Goal: Information Seeking & Learning: Check status

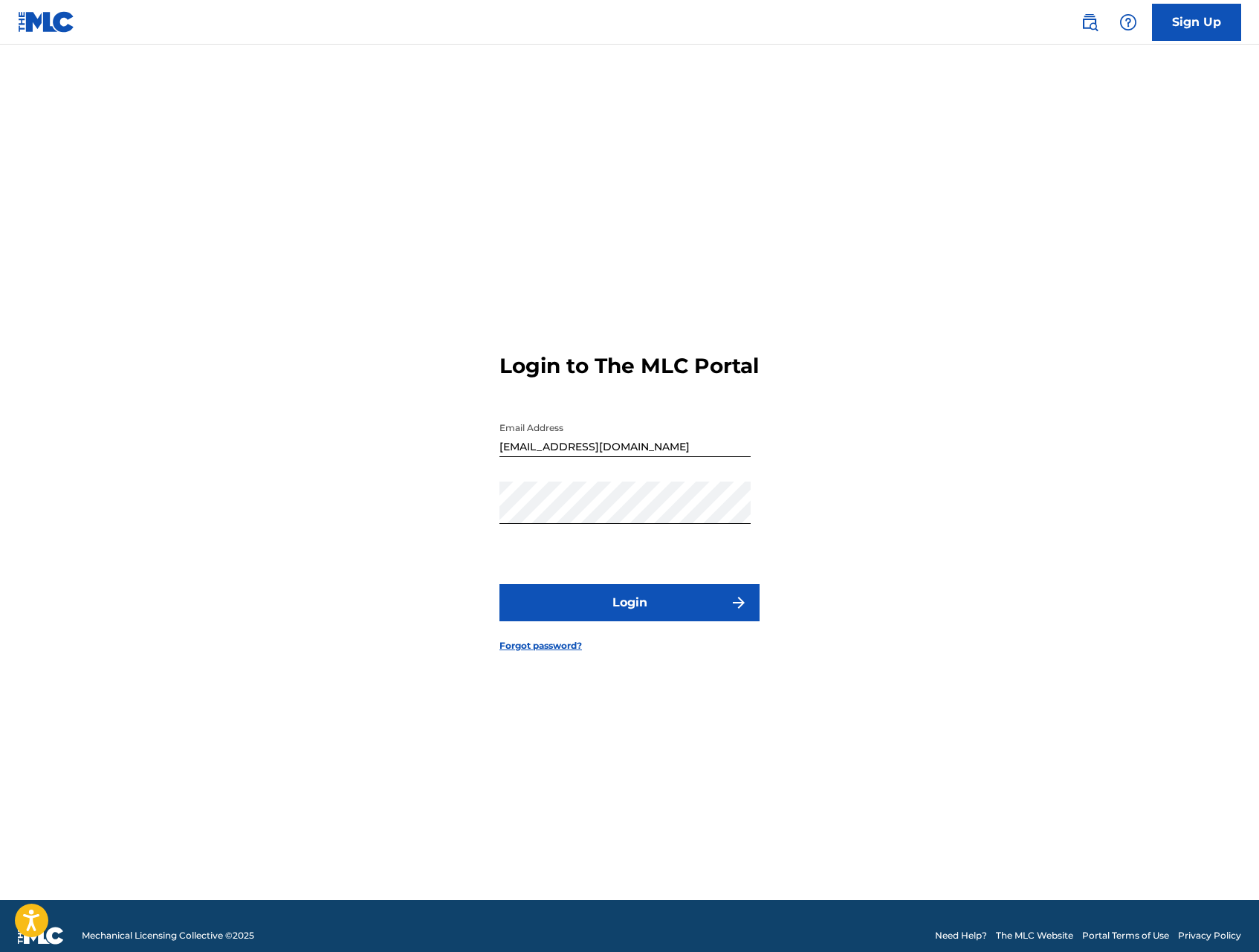
click at [658, 616] on button "Login" at bounding box center [629, 603] width 260 height 37
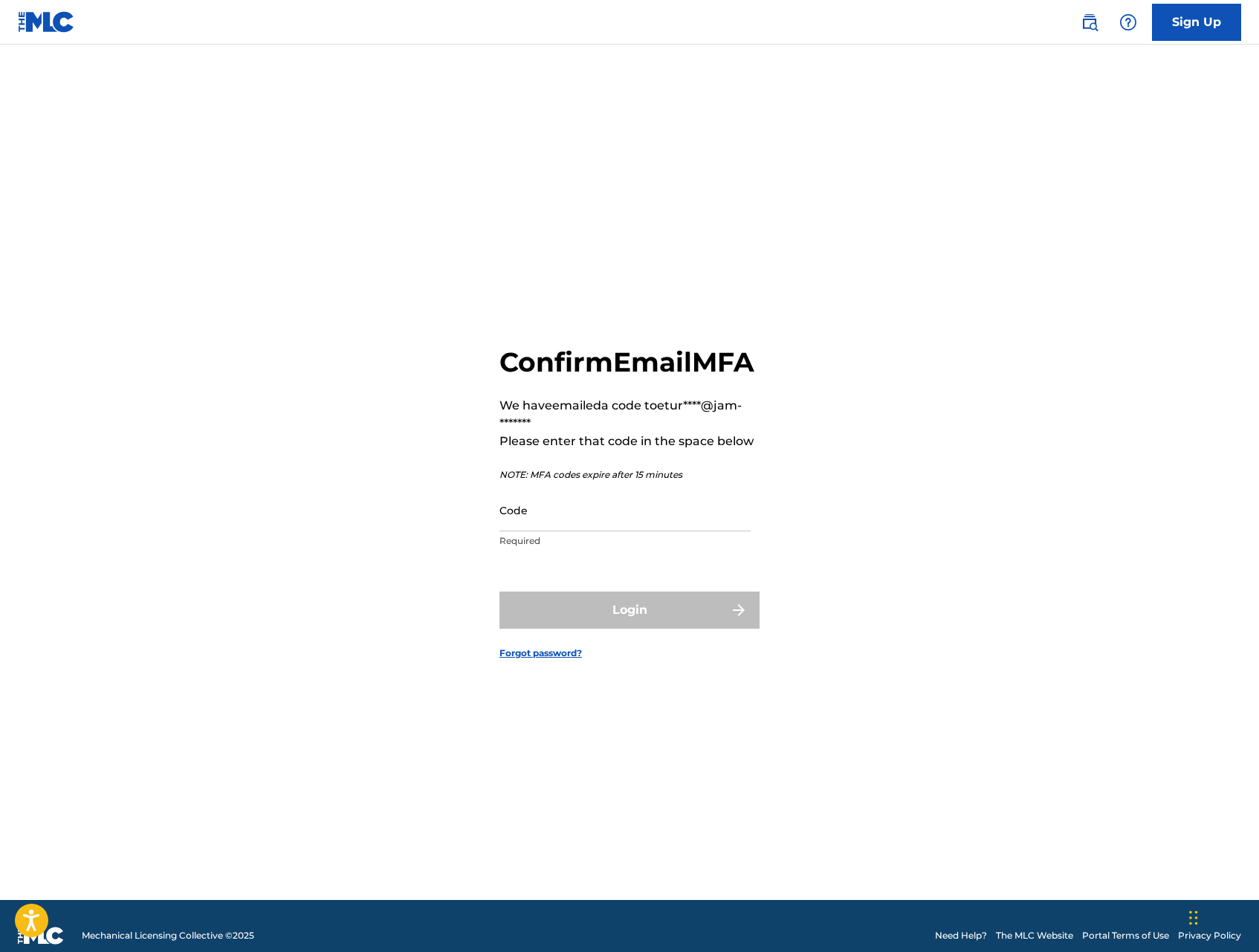
click at [644, 531] on input "Code" at bounding box center [625, 510] width 251 height 42
paste input "625975"
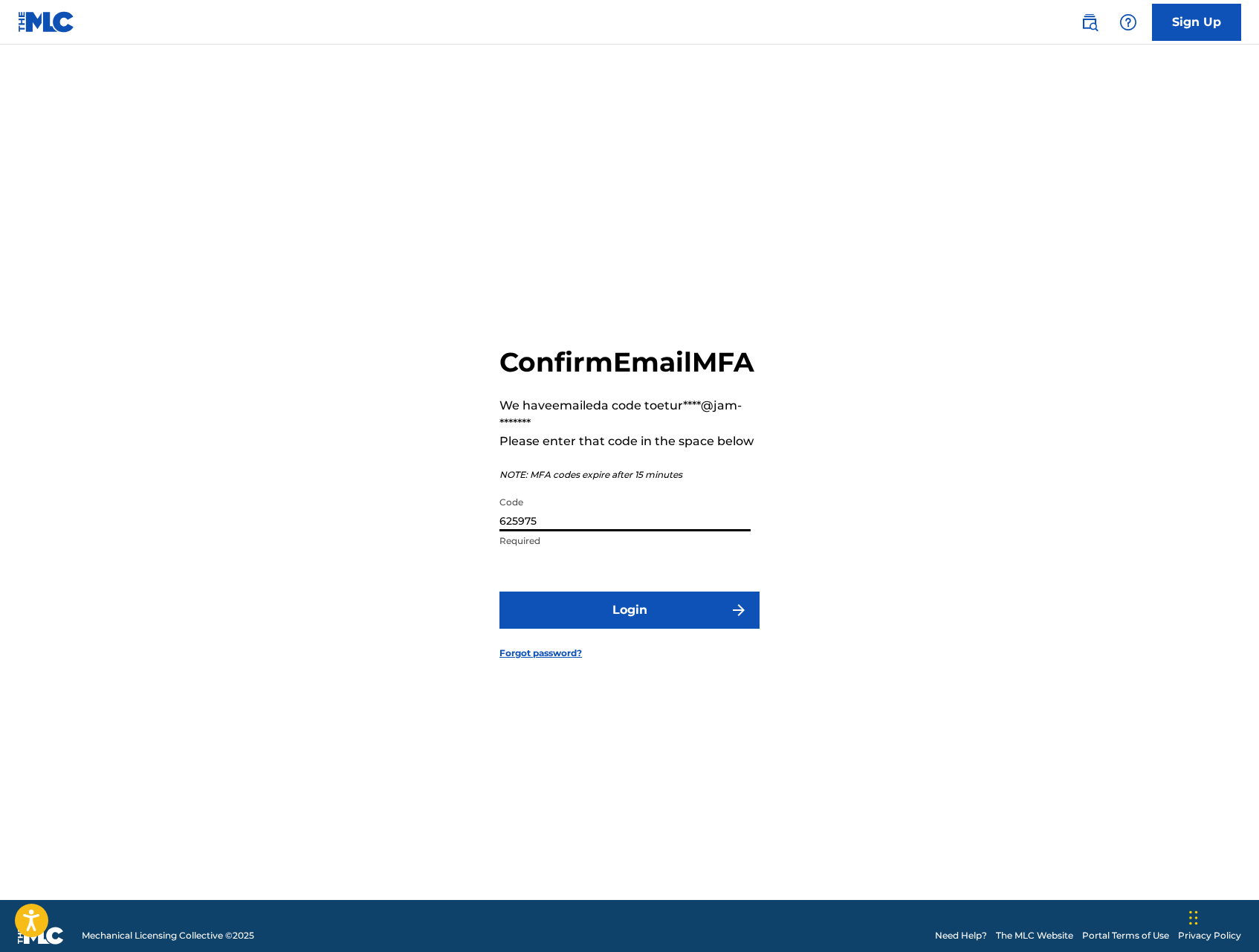
type input "625975"
click at [681, 648] on form "Confirm Email MFA We have emailed a code to etur****@jam-******* Please enter t…" at bounding box center [629, 490] width 260 height 818
click at [685, 629] on button "Login" at bounding box center [629, 610] width 260 height 37
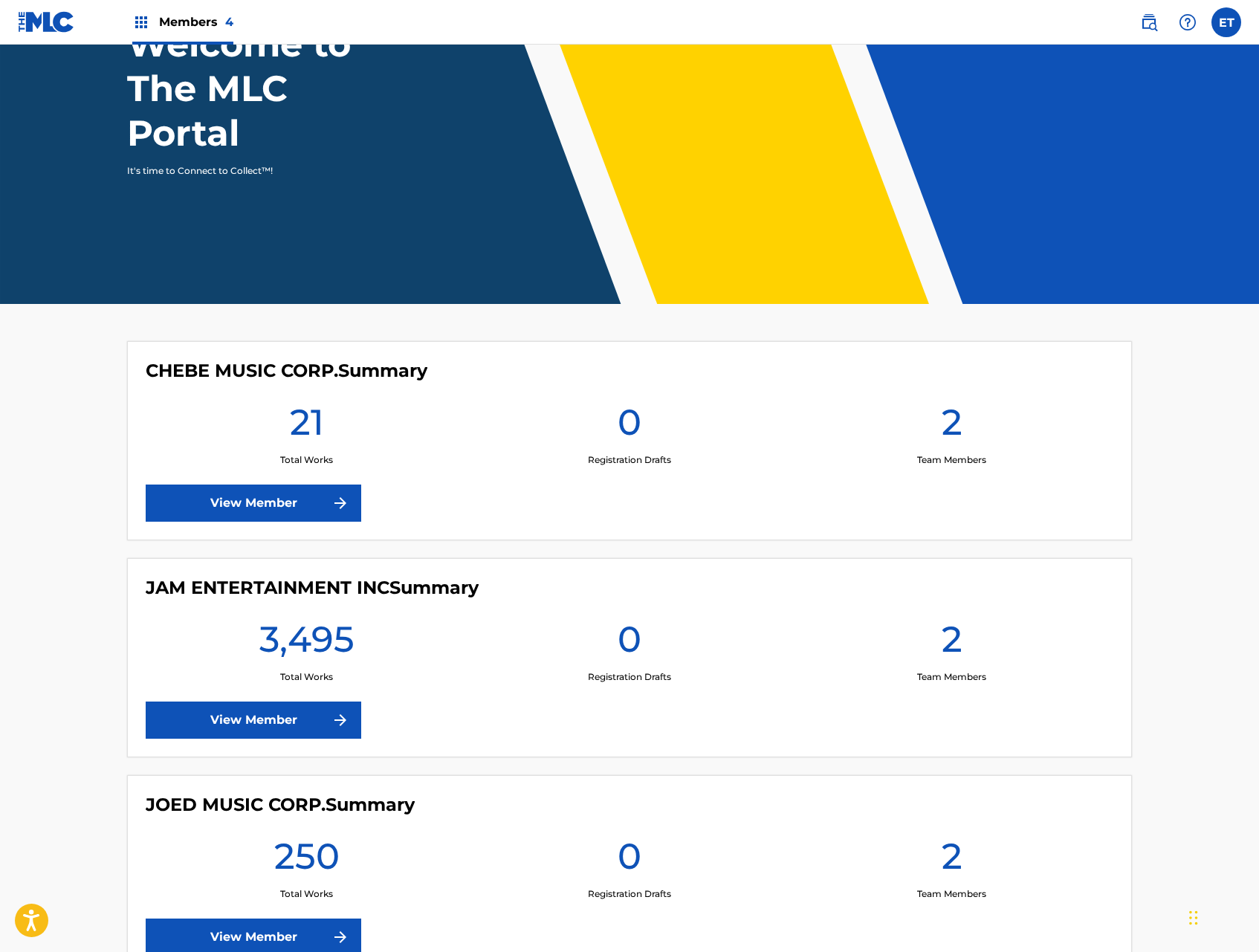
scroll to position [286, 0]
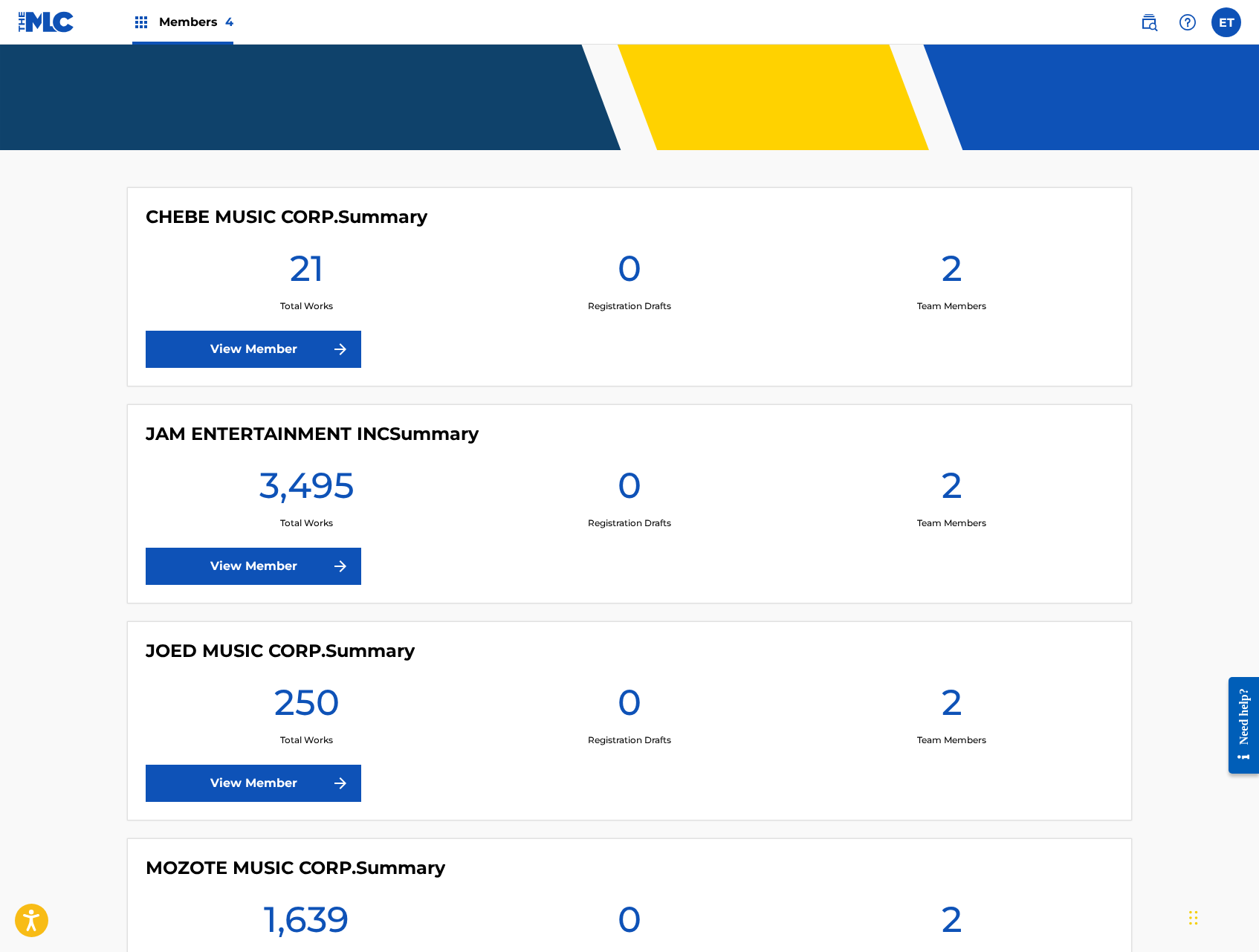
click at [309, 560] on link "View Member" at bounding box center [253, 567] width 215 height 37
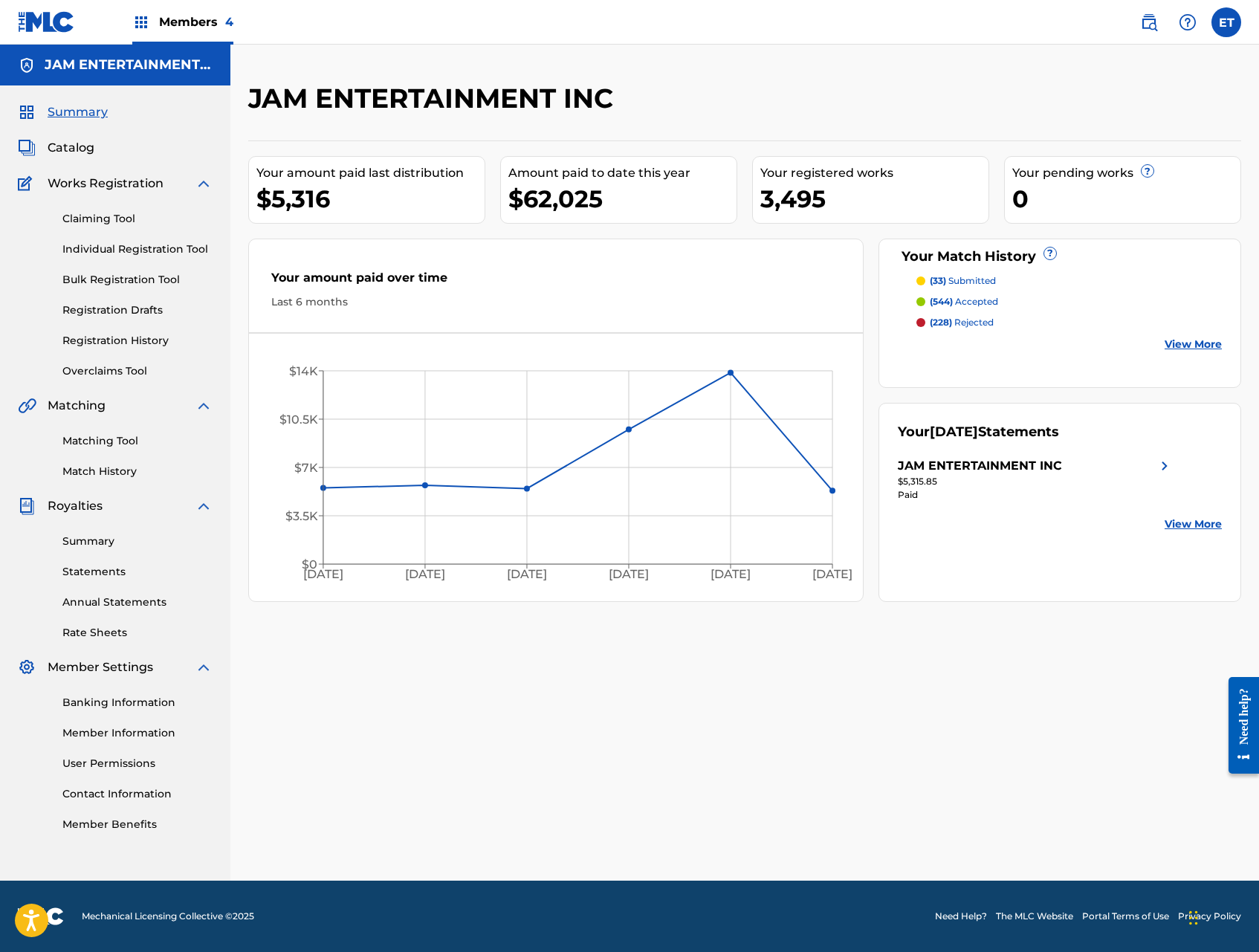
click at [90, 570] on link "Statements" at bounding box center [137, 571] width 150 height 16
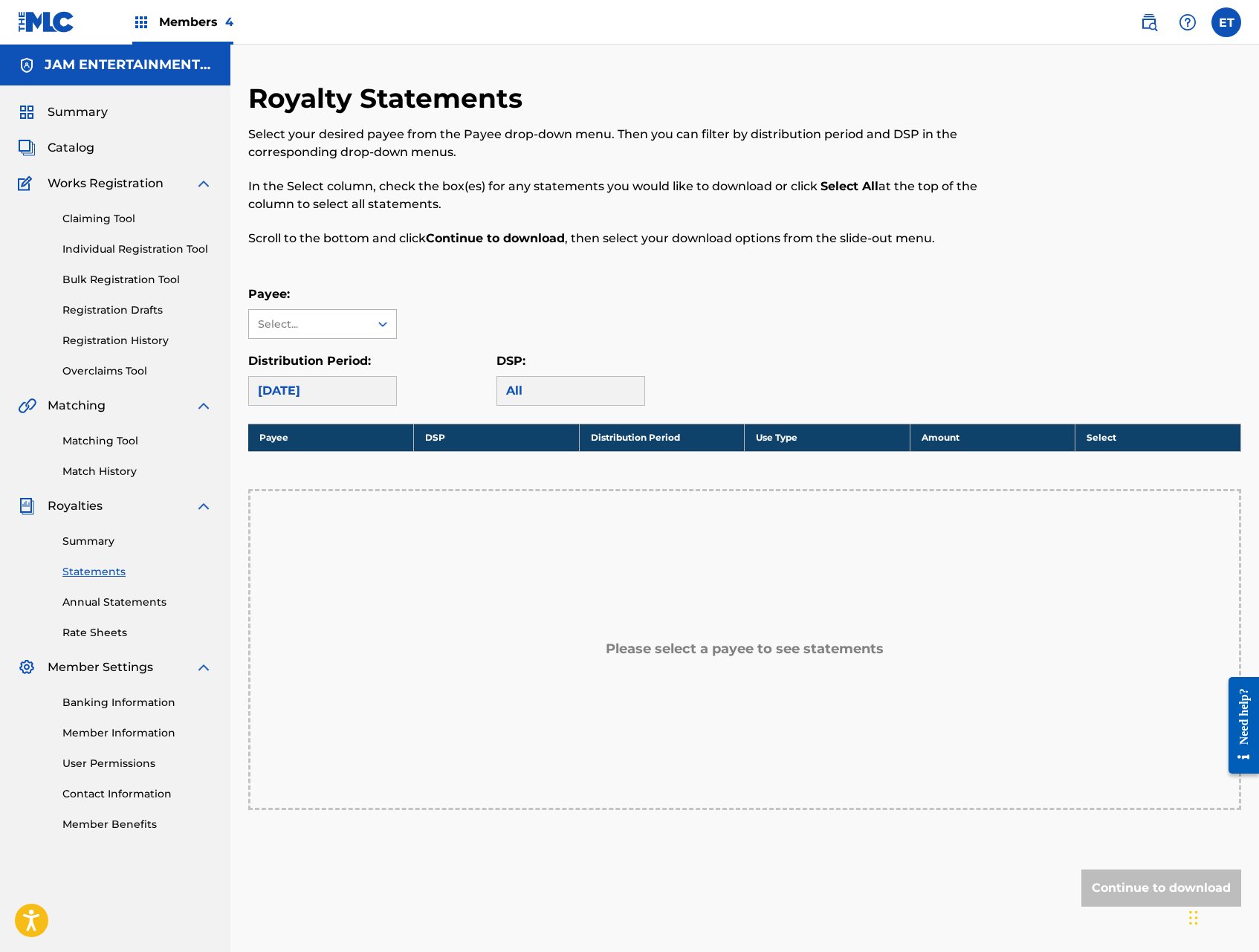
click at [351, 313] on div "Select..." at bounding box center [309, 324] width 121 height 28
click at [348, 364] on div "JAM ENTERTAINMENT INC" at bounding box center [322, 375] width 147 height 73
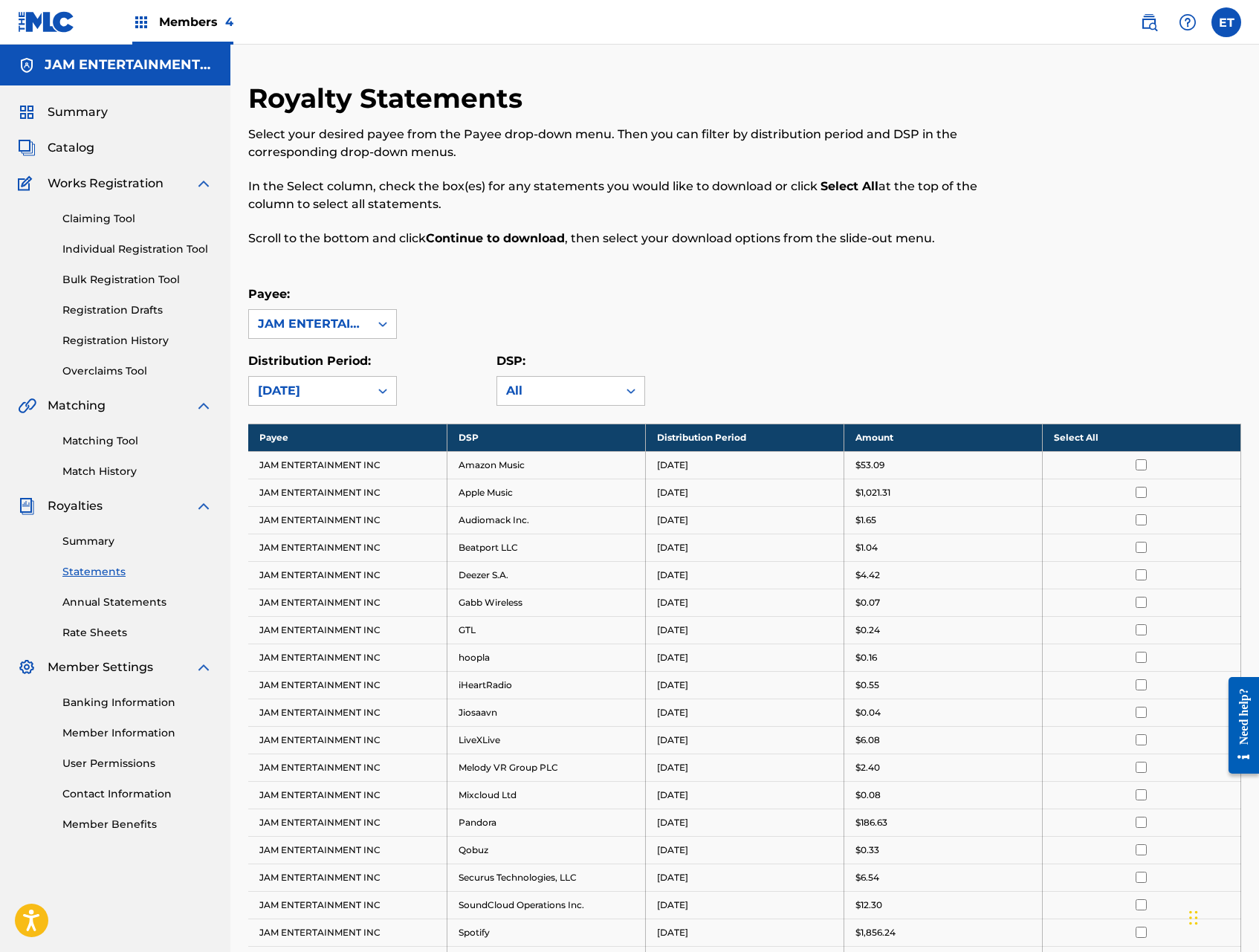
scroll to position [4, 0]
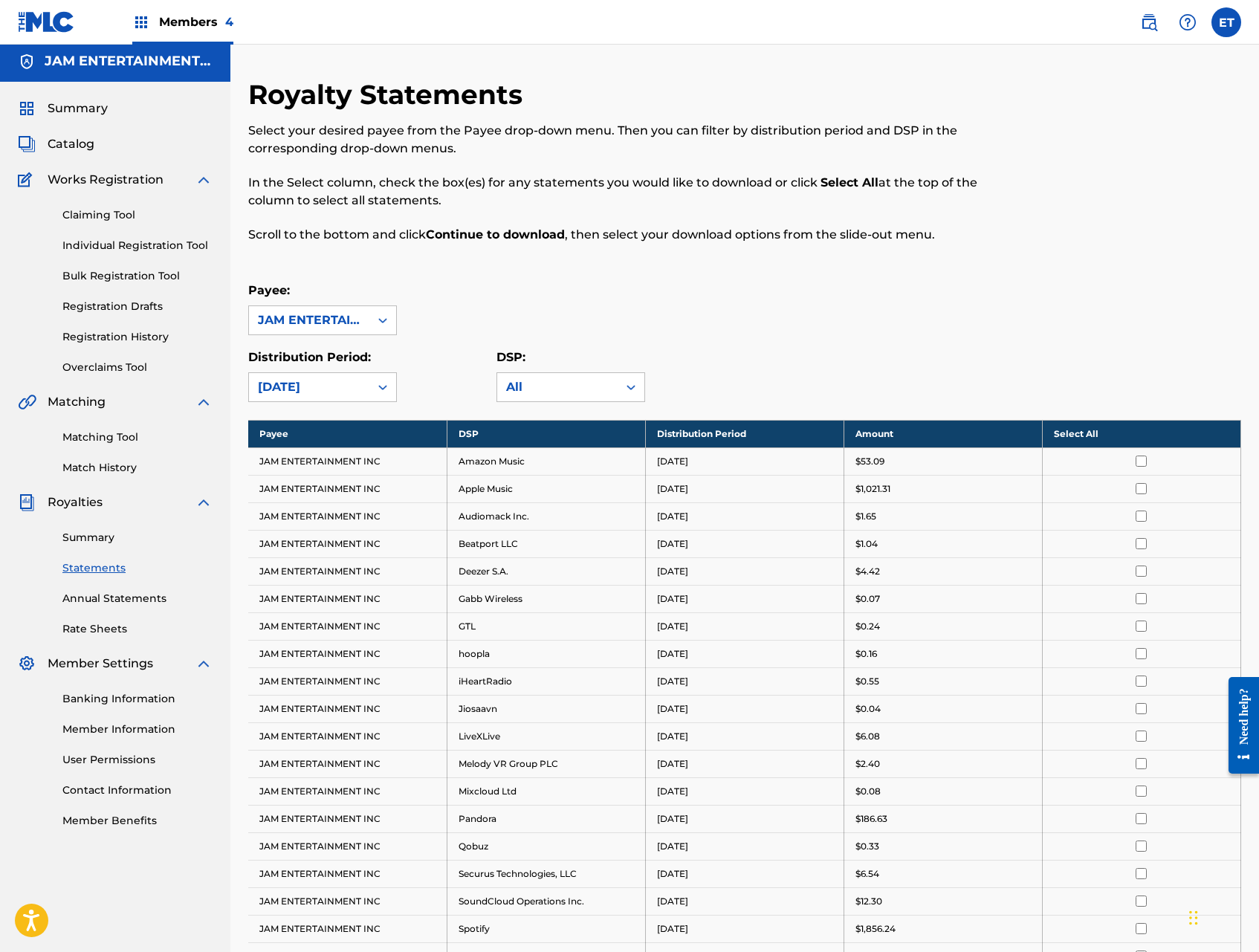
click at [168, 19] on span "Members 4" at bounding box center [196, 22] width 74 height 17
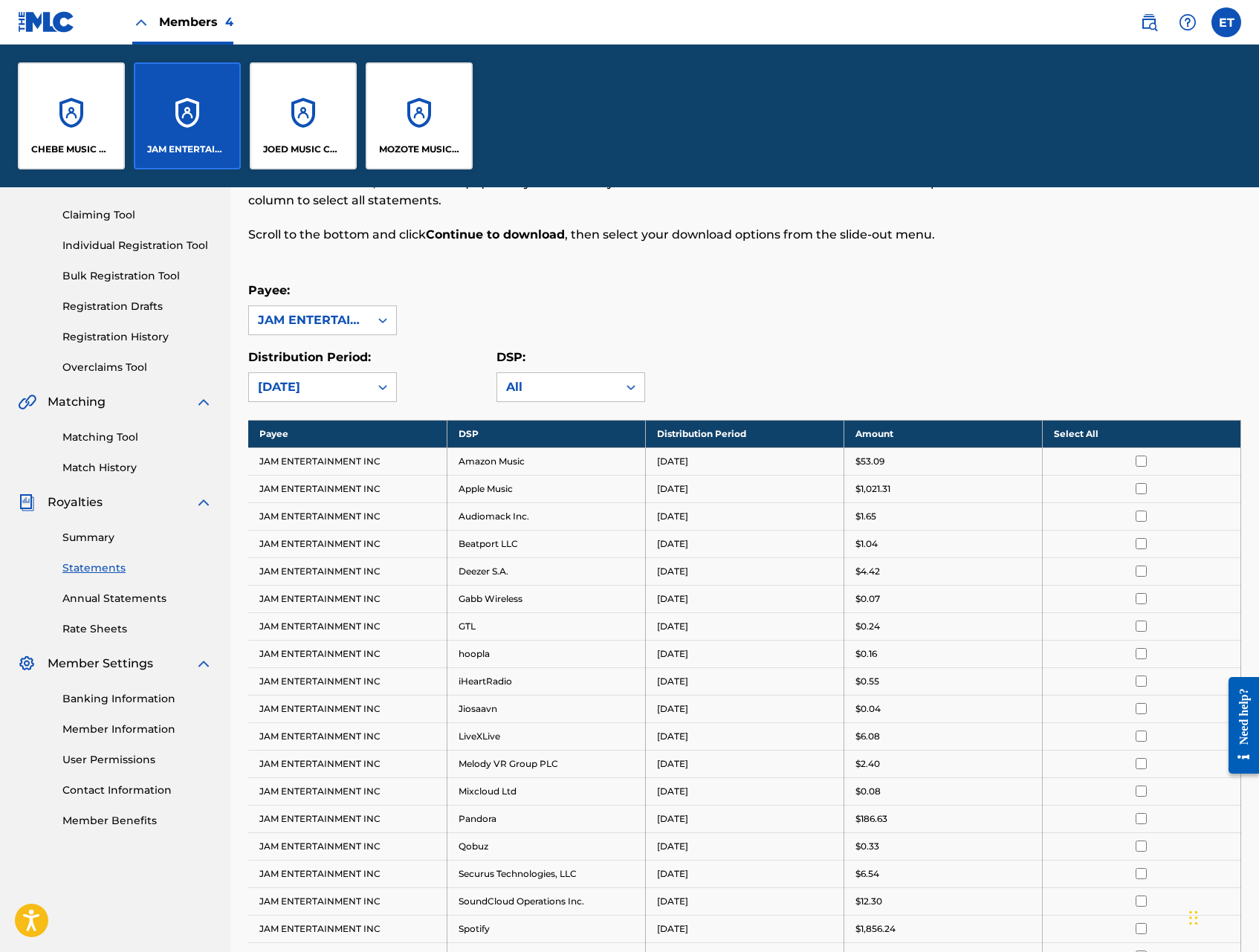
click at [286, 100] on div "JOED MUSIC CORP." at bounding box center [303, 115] width 107 height 107
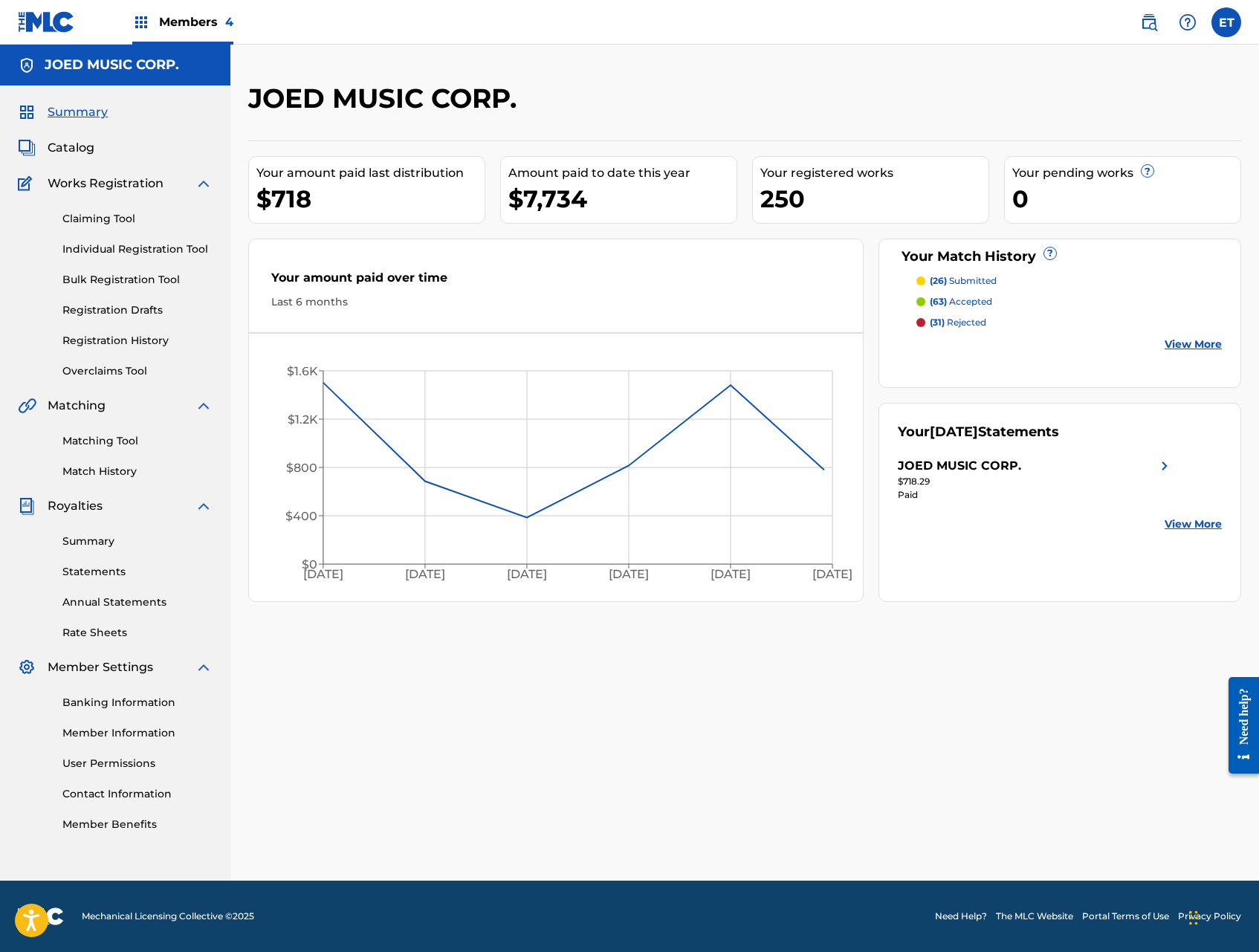
click at [92, 539] on link "Summary" at bounding box center [137, 541] width 150 height 16
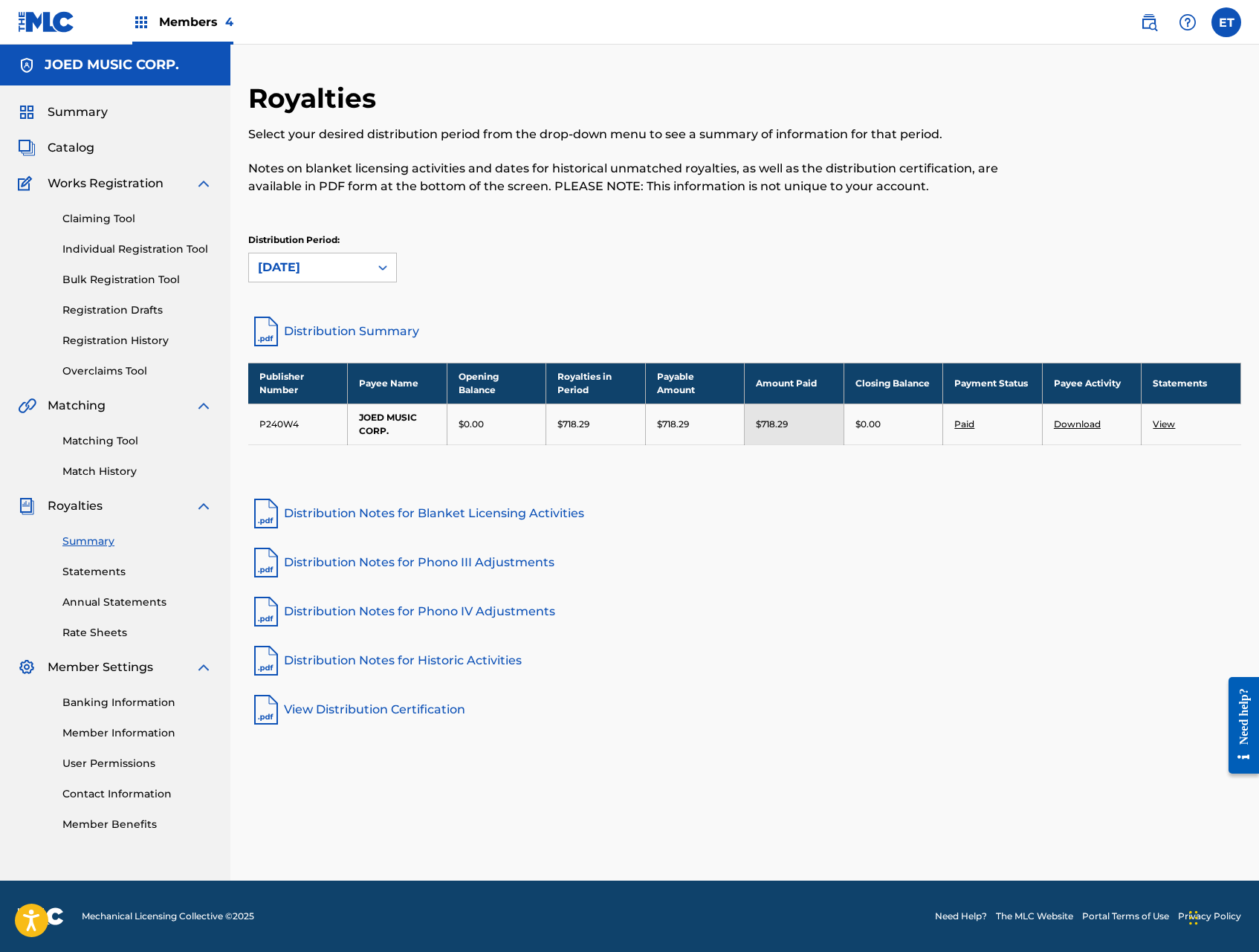
click at [114, 570] on link "Statements" at bounding box center [137, 571] width 150 height 16
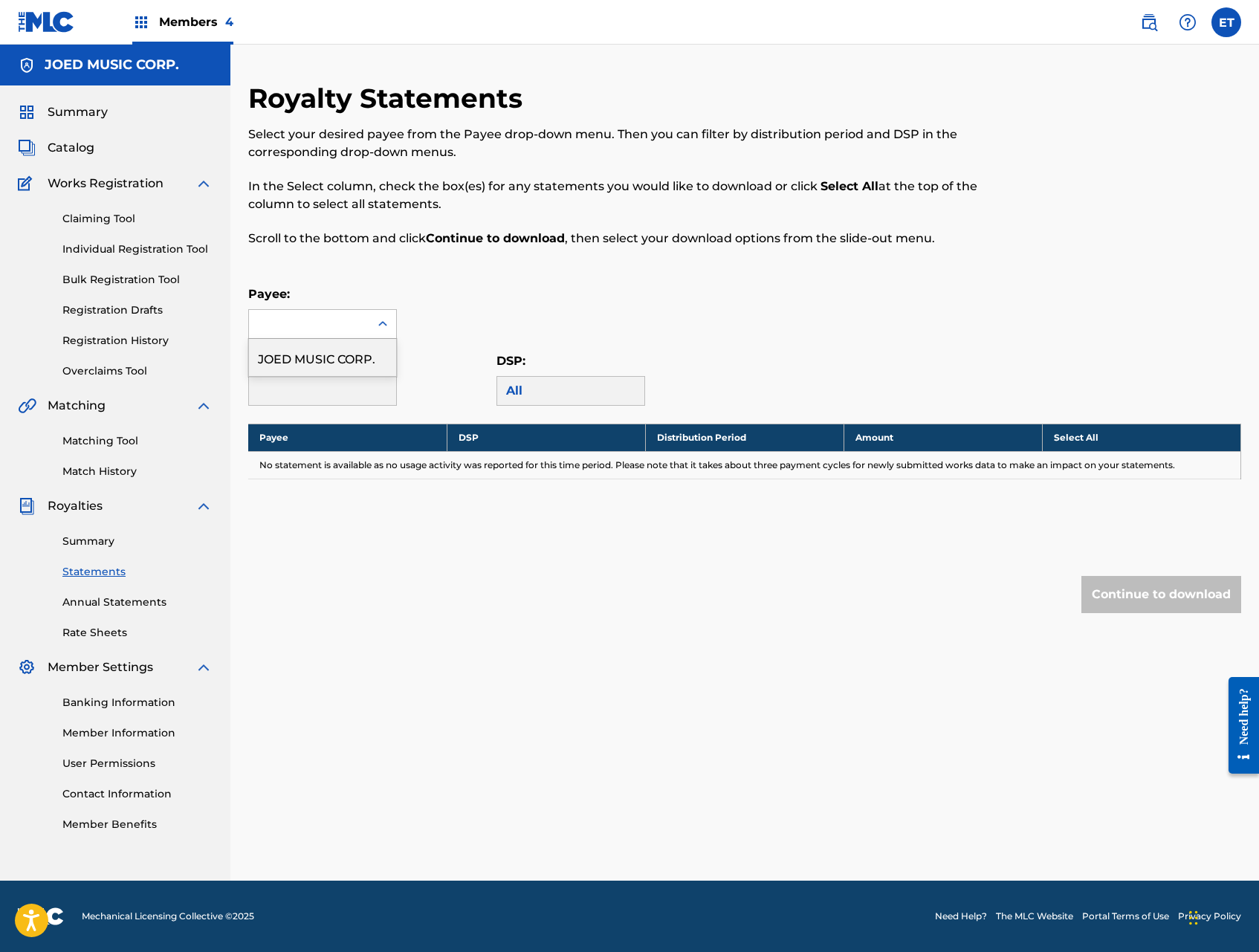
click at [357, 333] on div at bounding box center [309, 324] width 121 height 28
click at [335, 358] on div "JOED MUSIC CORP." at bounding box center [322, 358] width 147 height 37
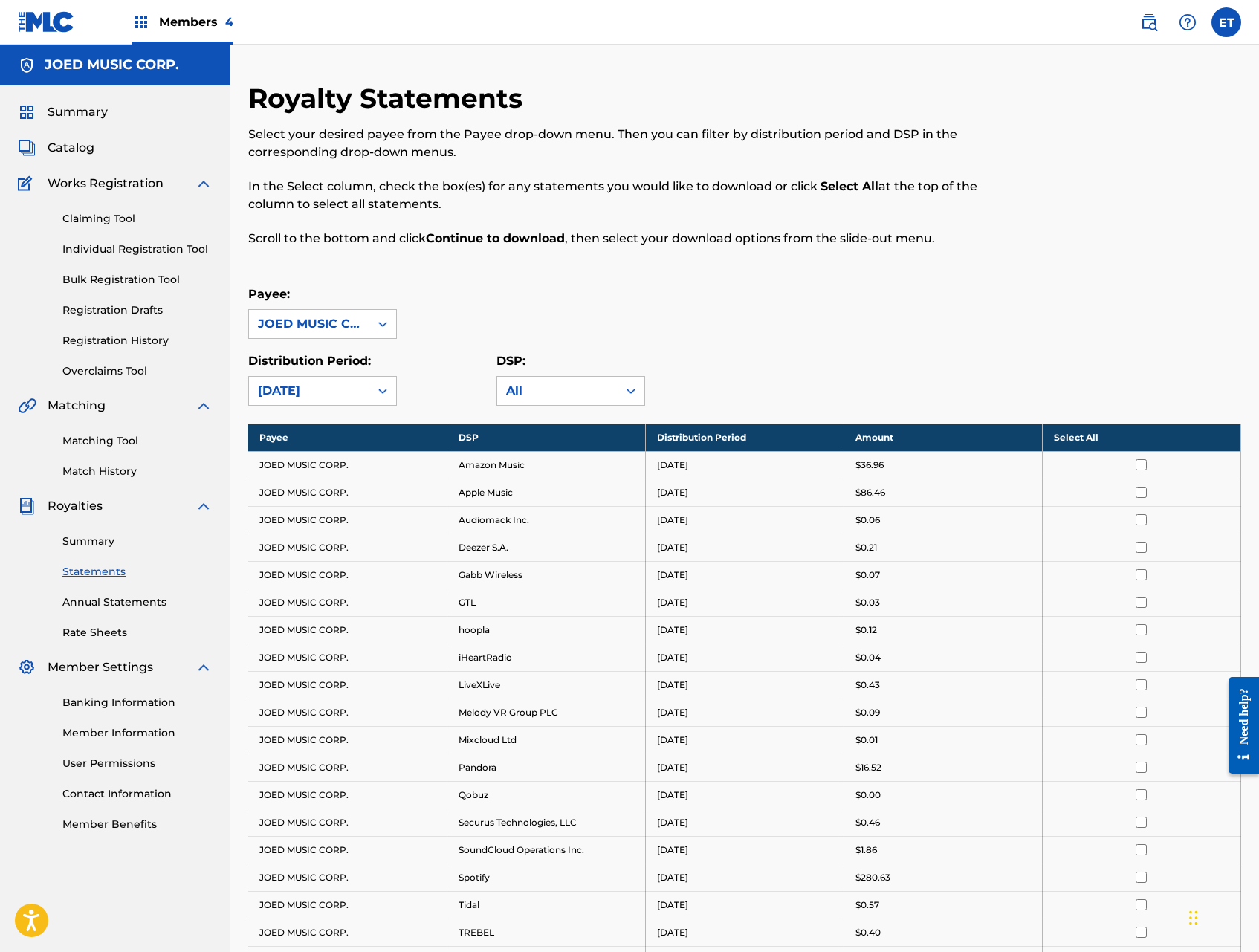
click at [95, 539] on link "Summary" at bounding box center [137, 541] width 150 height 16
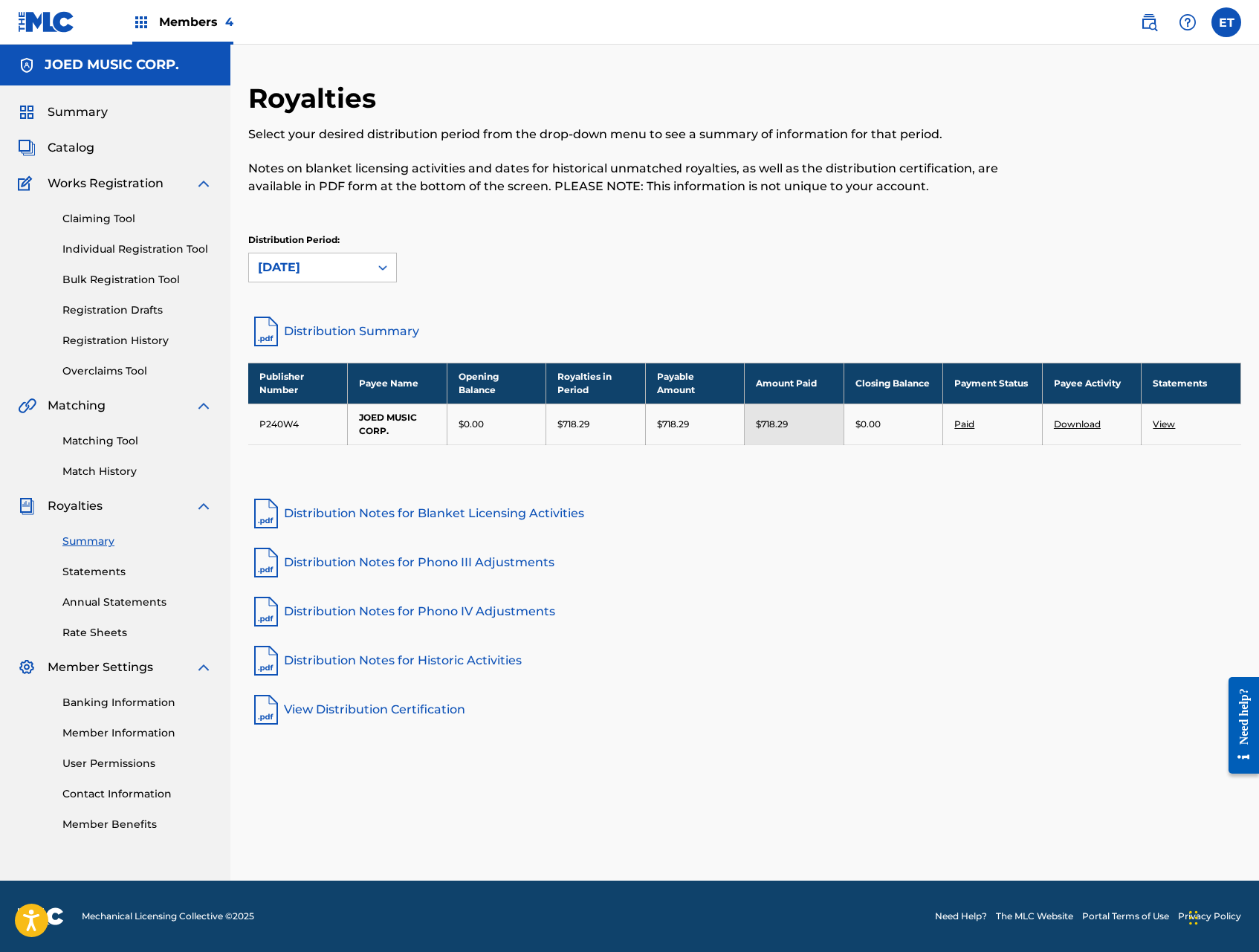
click at [354, 328] on link "Distribution Summary" at bounding box center [745, 331] width 993 height 36
click at [182, 17] on span "Members 4" at bounding box center [196, 22] width 74 height 17
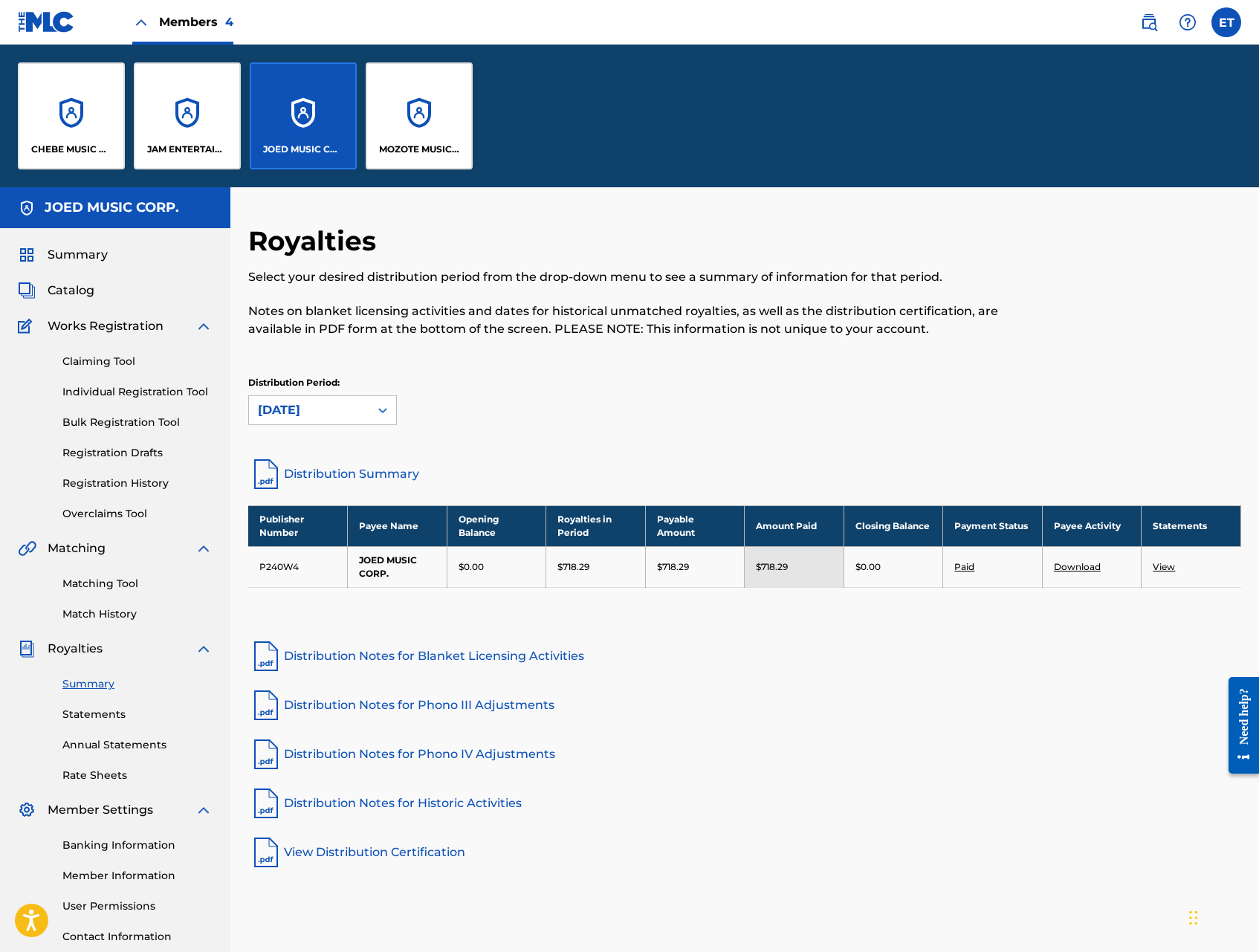
click at [175, 127] on div "JAM ENTERTAINMENT INC" at bounding box center [187, 115] width 107 height 107
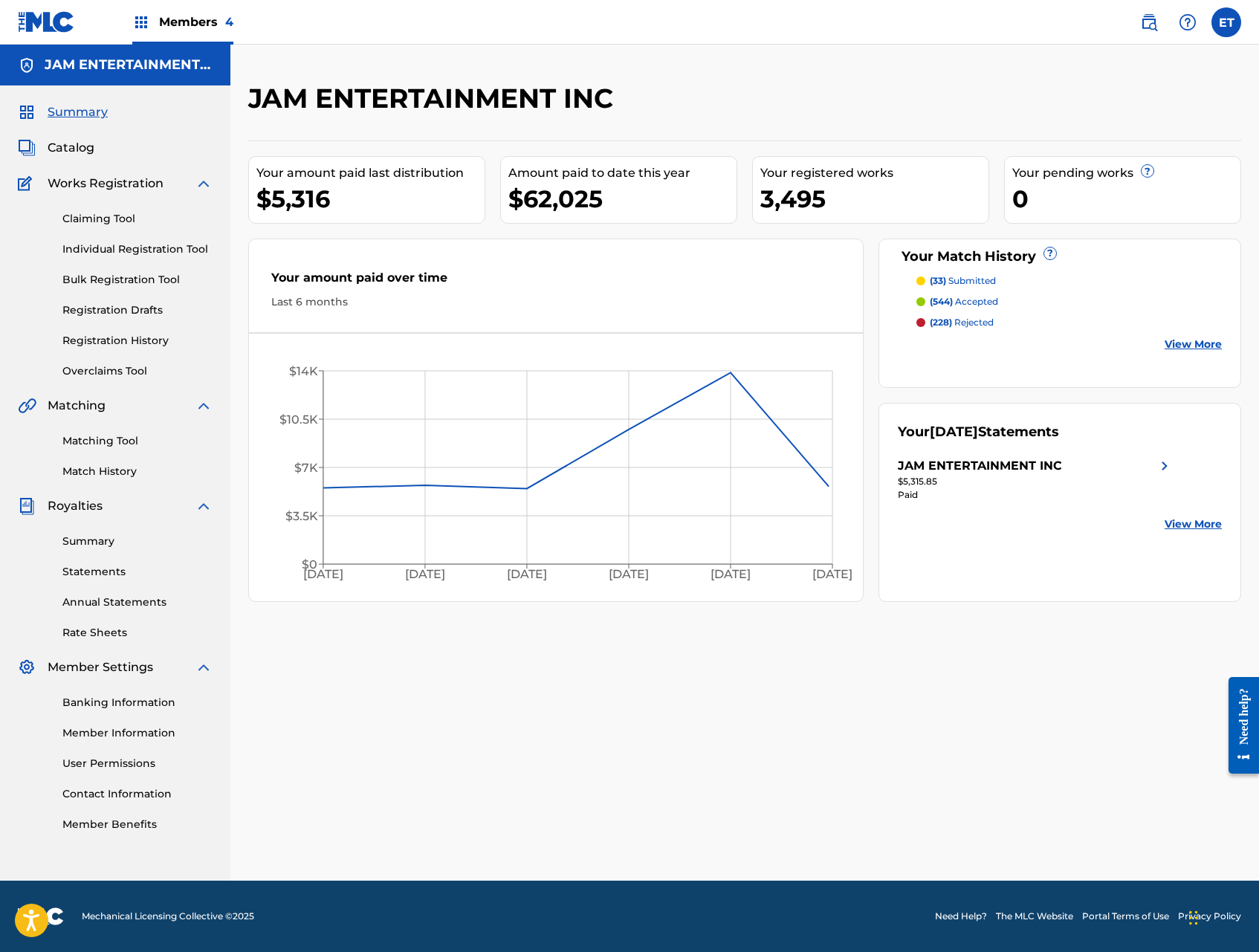
click at [92, 543] on link "Summary" at bounding box center [137, 541] width 150 height 16
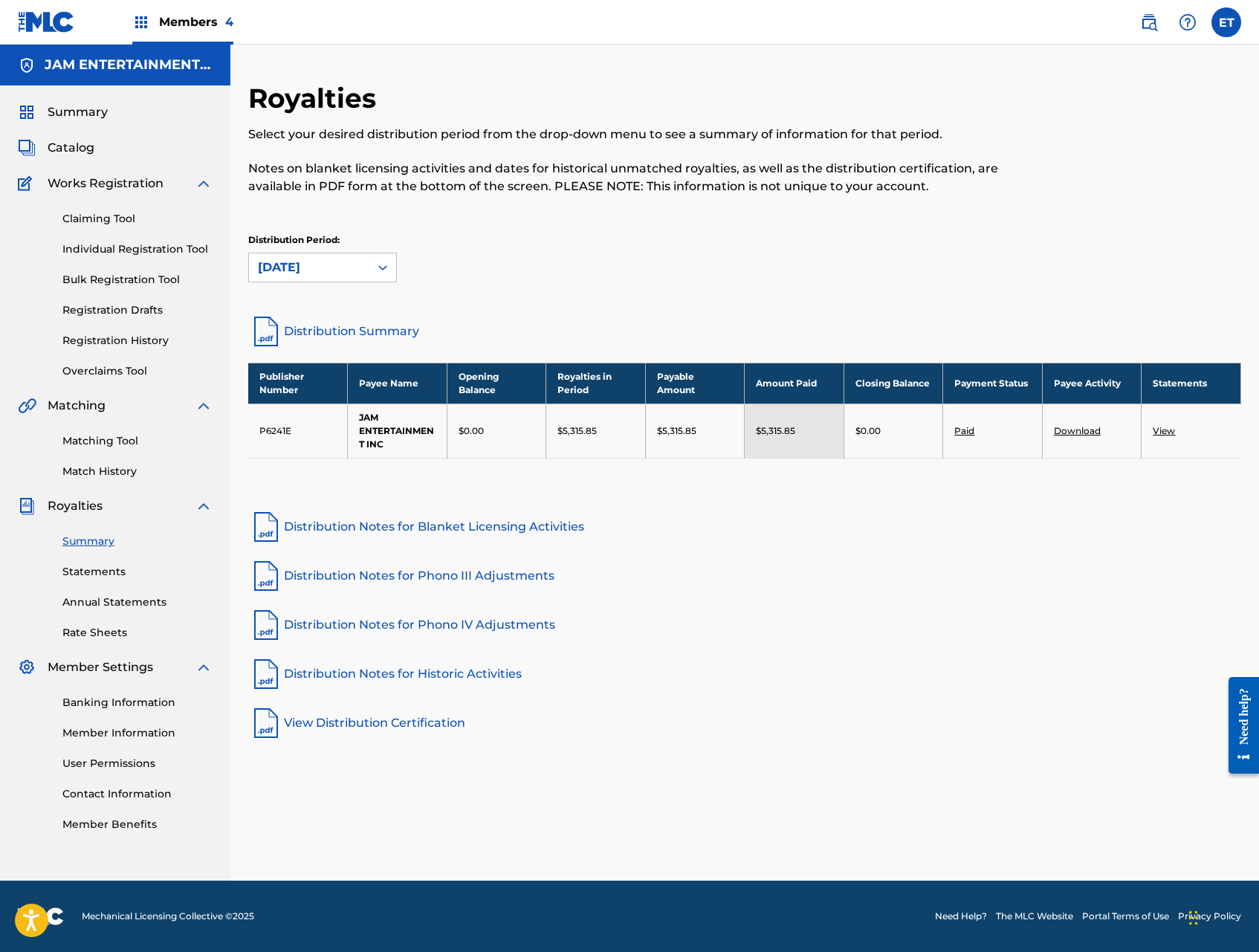
click at [323, 338] on link "Distribution Summary" at bounding box center [745, 331] width 993 height 36
click at [193, 22] on span "Members 4" at bounding box center [196, 22] width 74 height 17
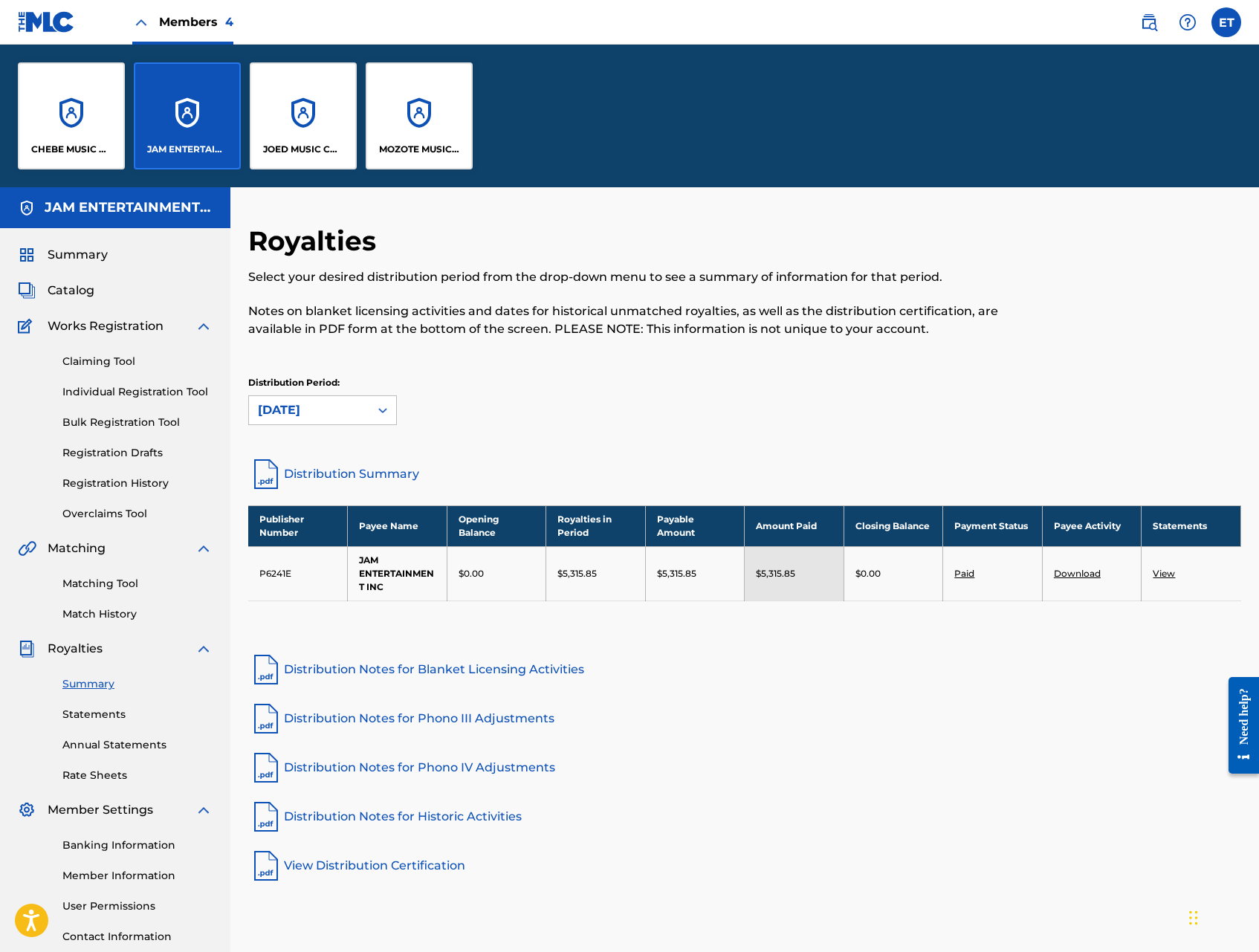
click at [411, 133] on div "MOZOTE MUSIC CORP." at bounding box center [419, 115] width 107 height 107
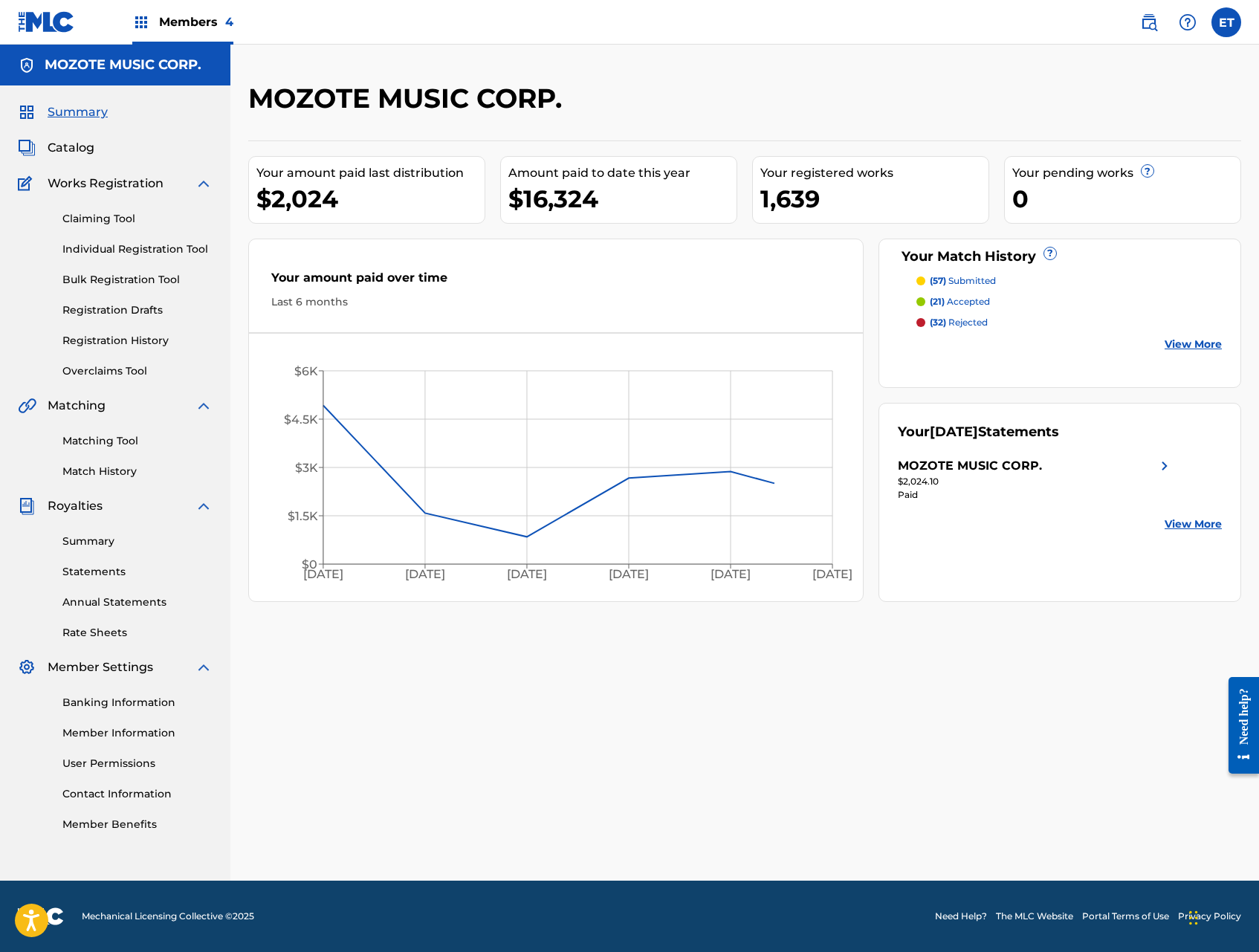
click at [94, 538] on link "Summary" at bounding box center [137, 541] width 150 height 16
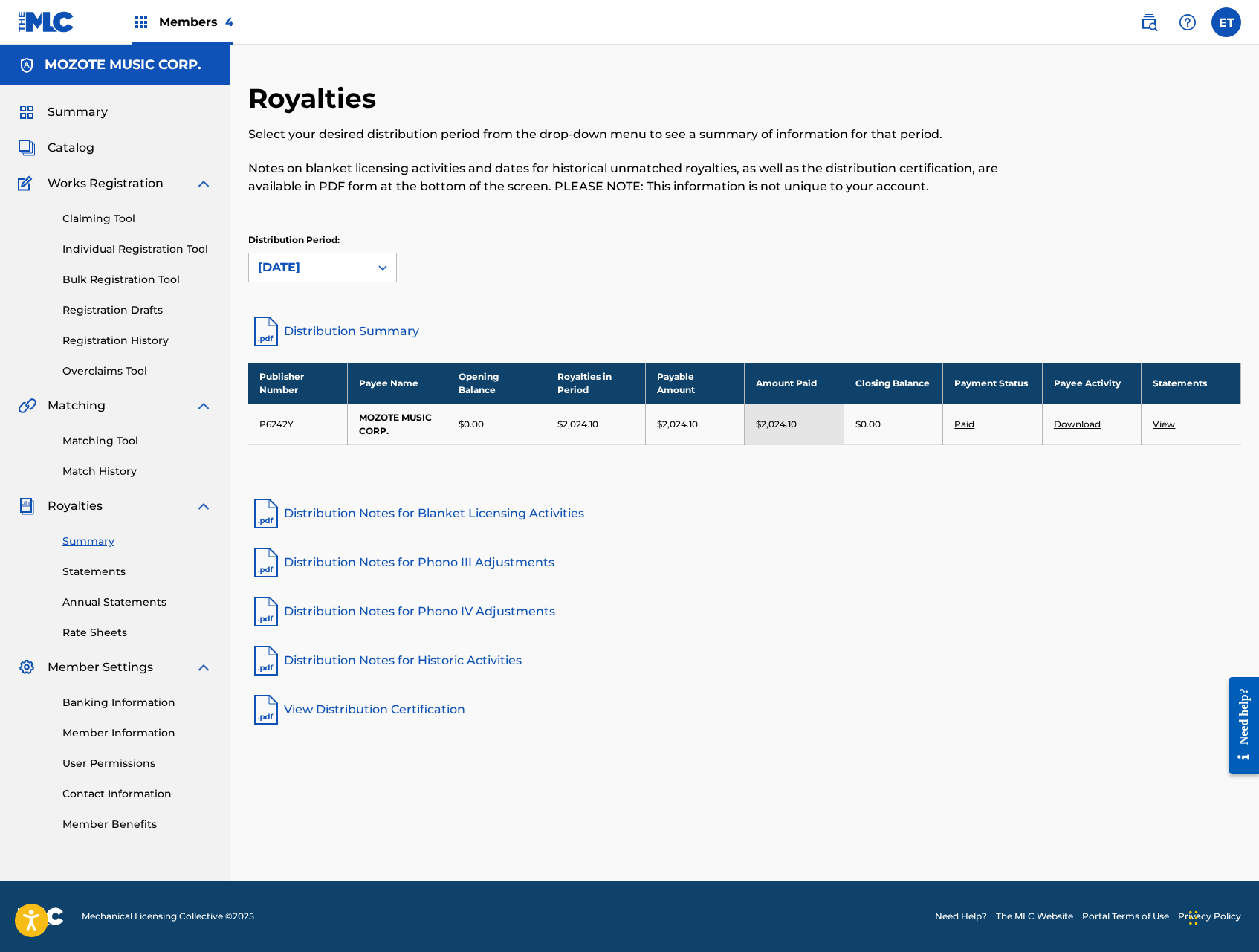
click at [367, 333] on link "Distribution Summary" at bounding box center [745, 331] width 993 height 36
